Goal: Task Accomplishment & Management: Check status

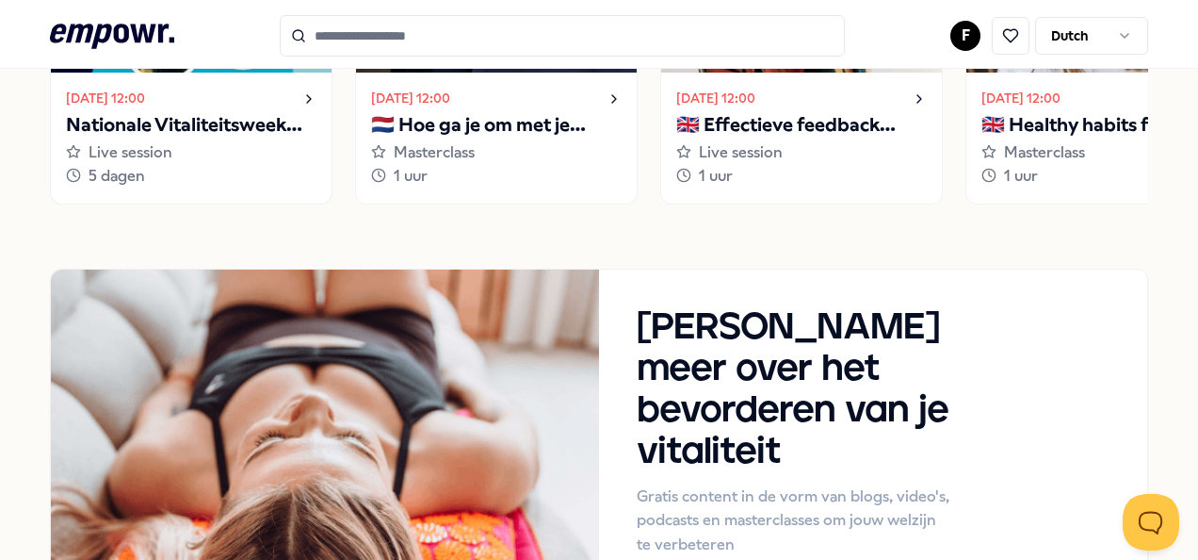
scroll to position [848, 0]
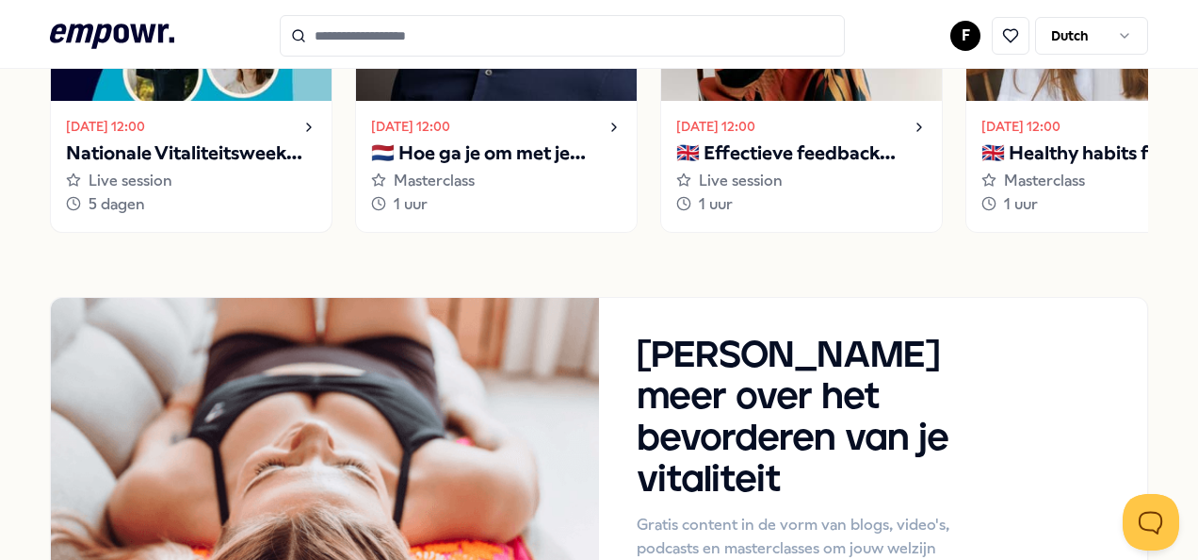
click at [139, 147] on p "Nationale Vitaliteitsweek 2025" at bounding box center [191, 154] width 251 height 30
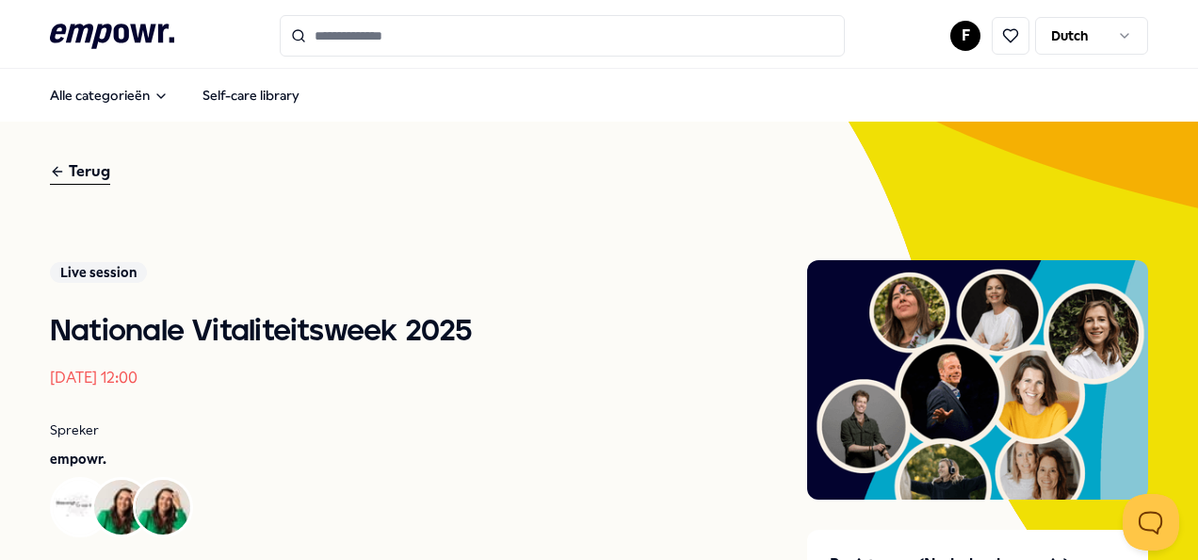
click at [107, 31] on icon at bounding box center [112, 36] width 124 height 24
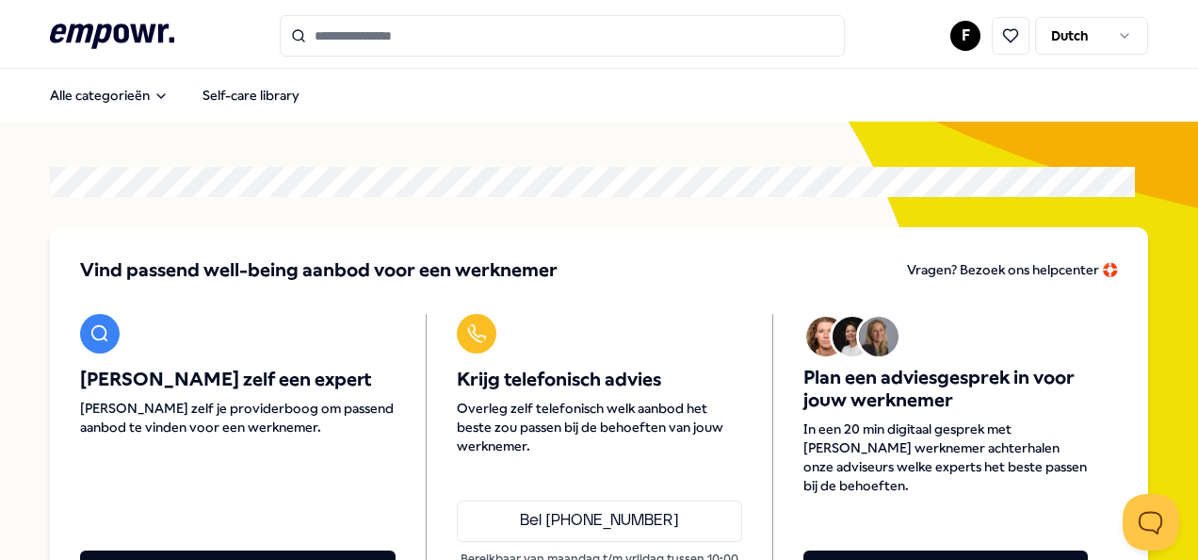
click at [1111, 36] on html ".empowr-logo_svg__cls-1{fill:#03032f} F Dutch Alle categorieën Self-care librar…" at bounding box center [599, 280] width 1198 height 560
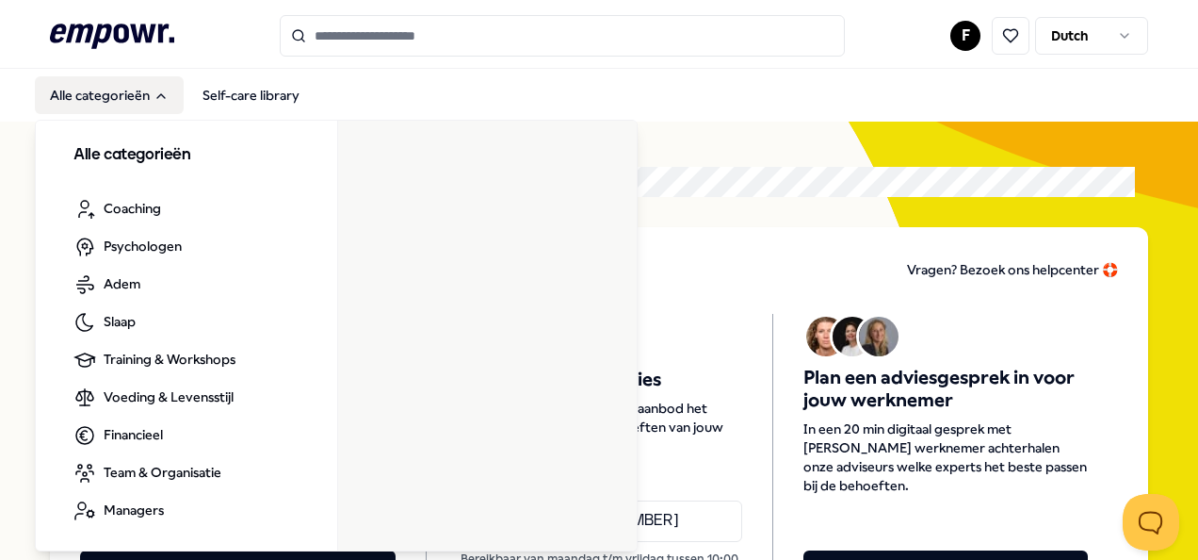
click at [106, 96] on html ".empowr-logo_svg__cls-1{fill:#03032f} F Dutch Alle categorieën Self-care librar…" at bounding box center [599, 280] width 1198 height 560
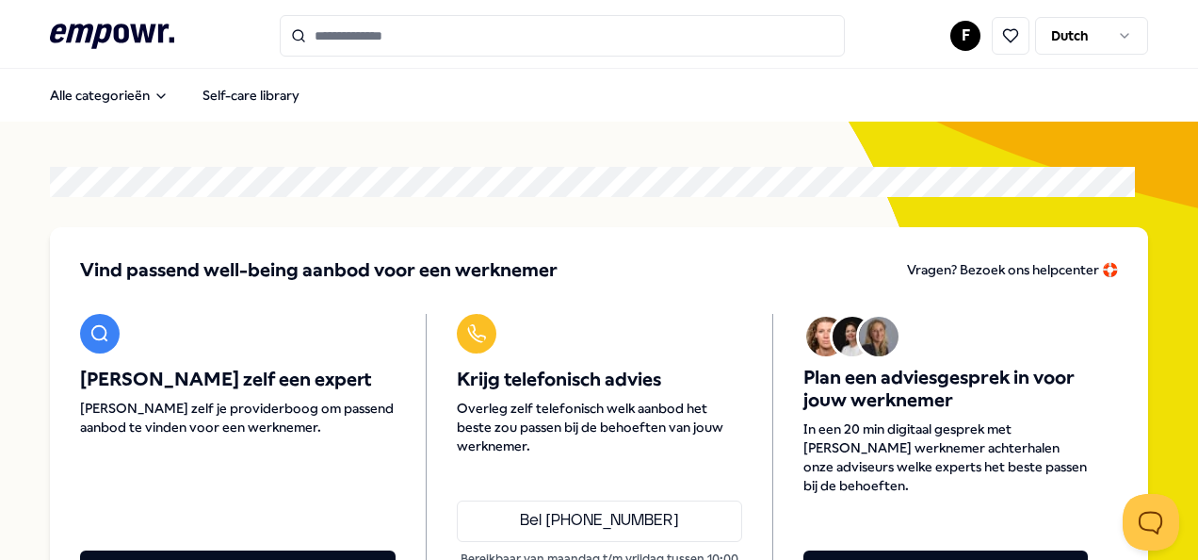
scroll to position [283, 0]
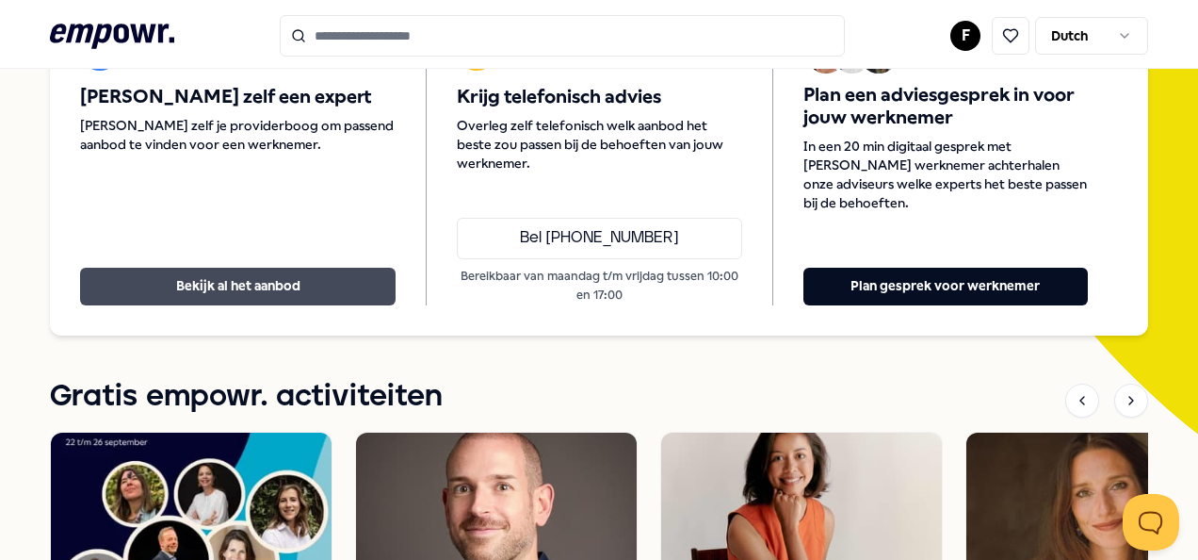
click at [198, 290] on button "Bekijk al het aanbod" at bounding box center [238, 287] width 316 height 38
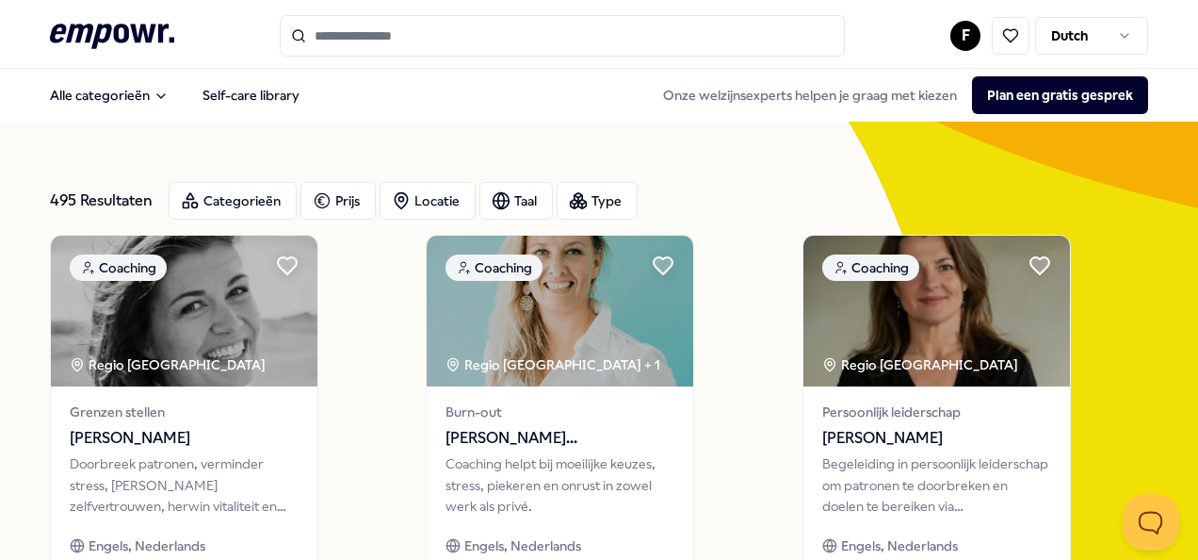
click at [341, 34] on input "Search for products, categories or subcategories" at bounding box center [562, 35] width 565 height 41
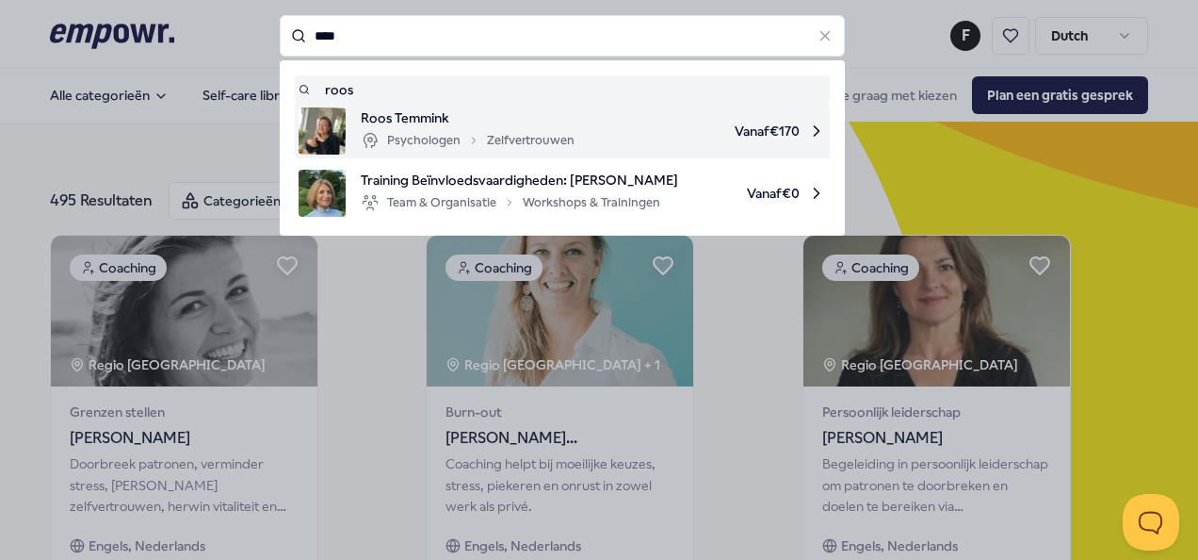
click at [401, 117] on span "Roos Temmink" at bounding box center [468, 117] width 214 height 21
type input "****"
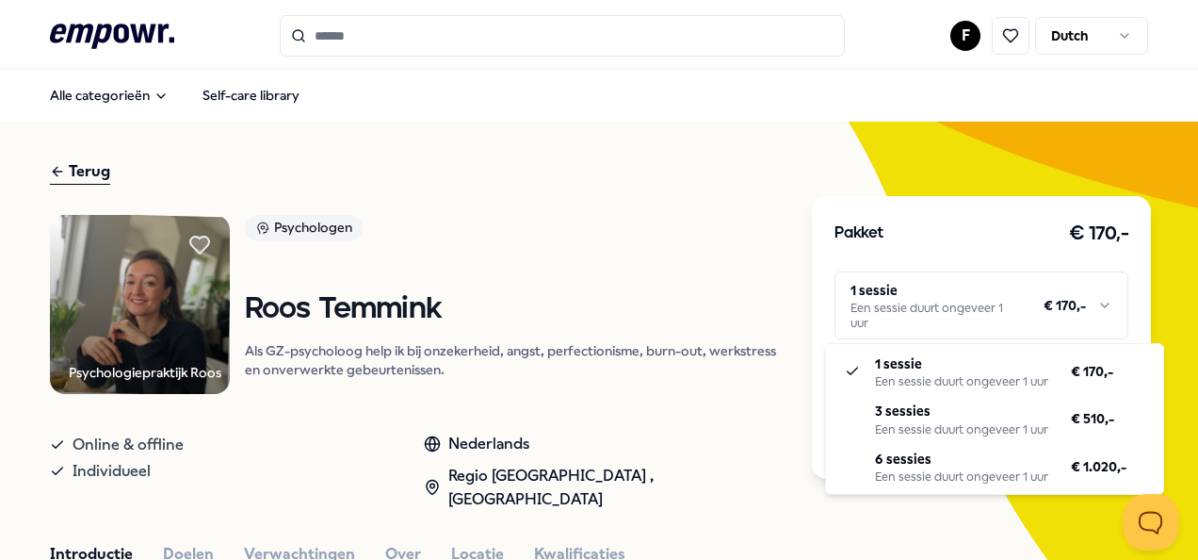
click at [1097, 305] on html ".empowr-logo_svg__cls-1{fill:#03032f} F Dutch Alle categorieën Self-care librar…" at bounding box center [599, 280] width 1198 height 560
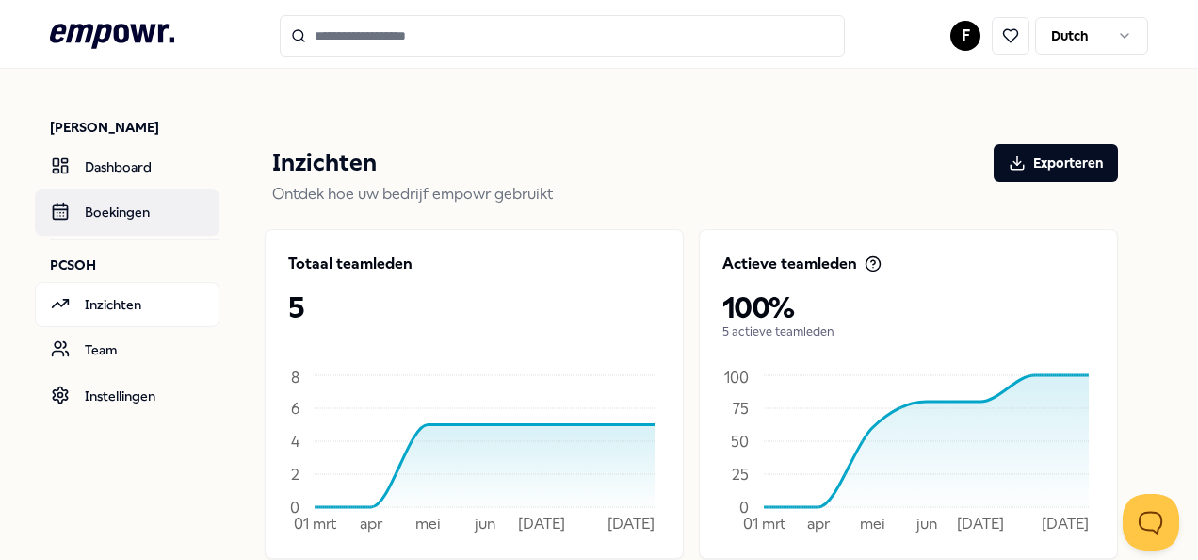
click at [111, 208] on link "Boekingen" at bounding box center [127, 211] width 185 height 45
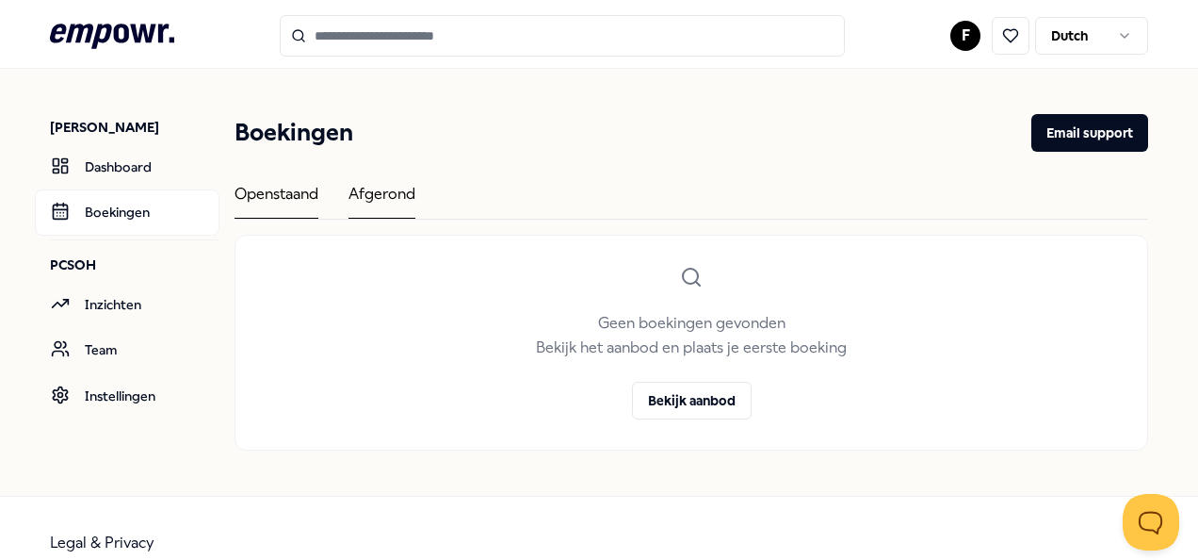
click at [373, 196] on div "Afgerond" at bounding box center [382, 200] width 67 height 37
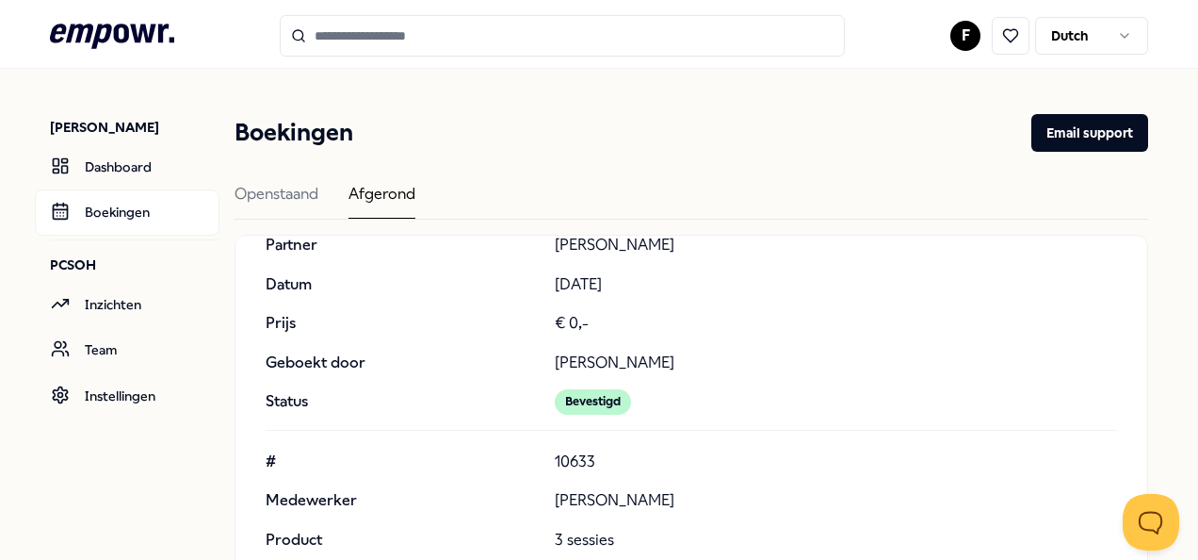
scroll to position [312, 0]
